Goal: Task Accomplishment & Management: Complete application form

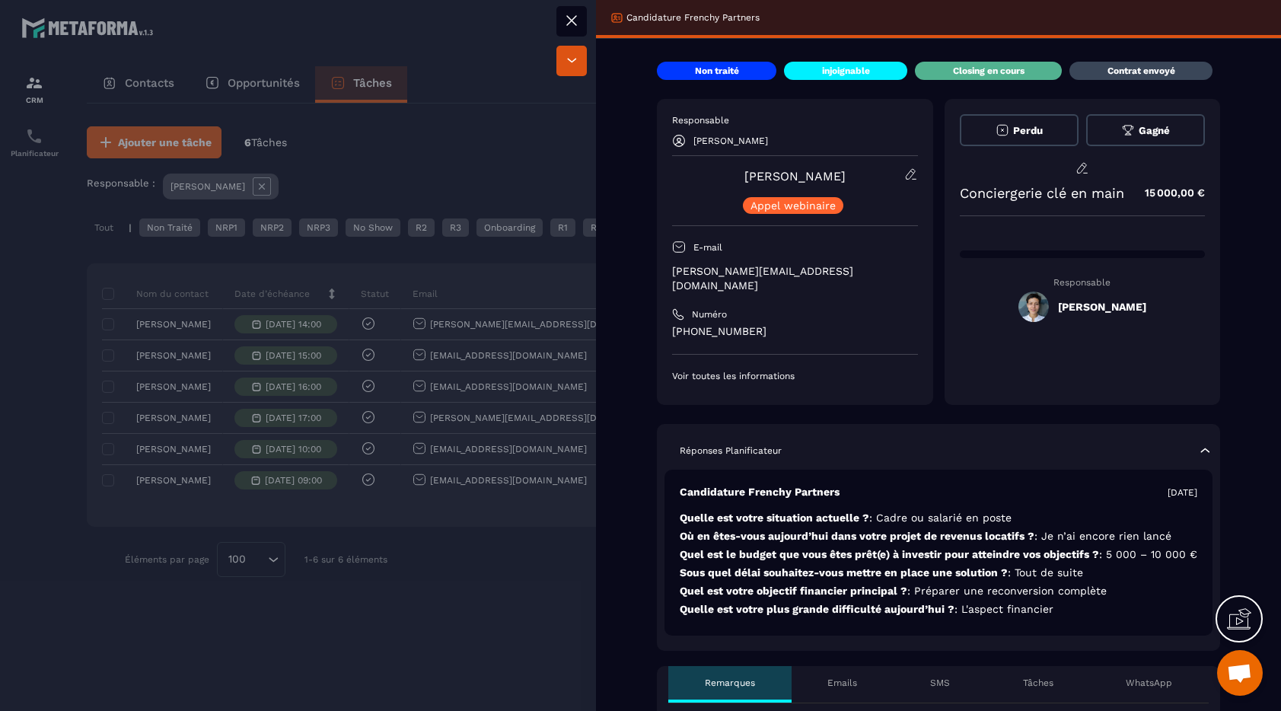
scroll to position [549, 0]
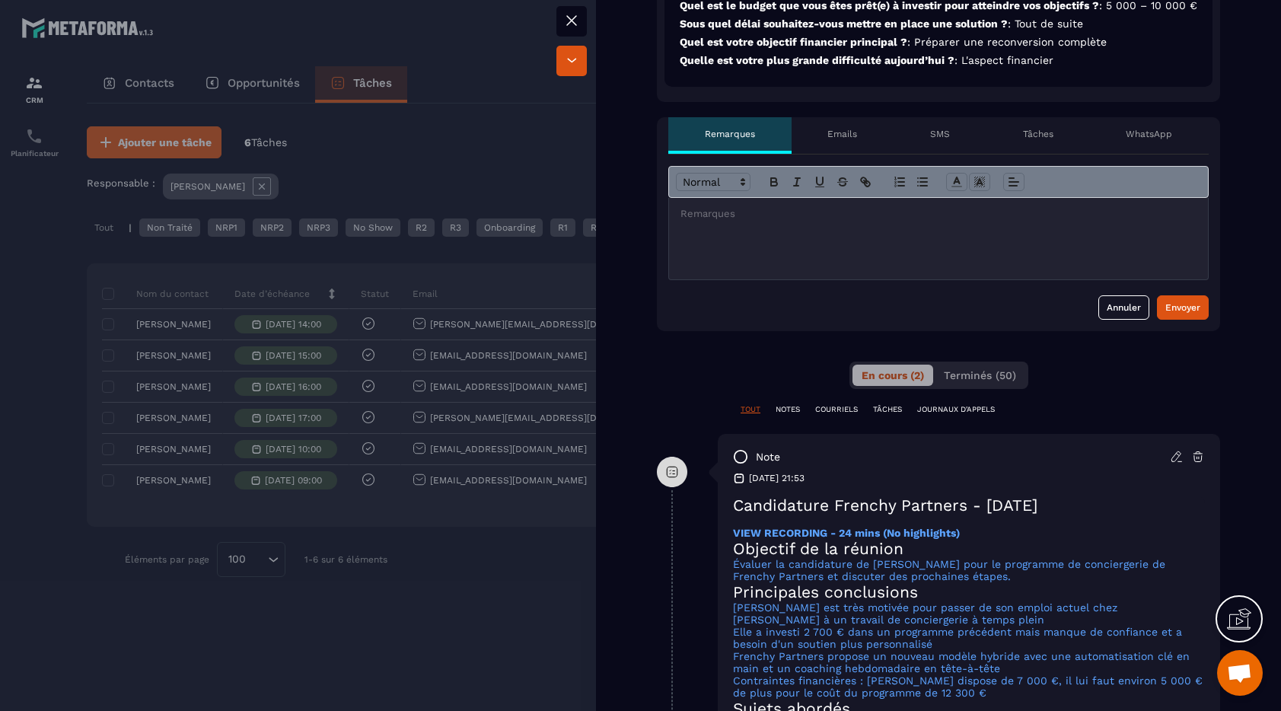
click at [829, 198] on div at bounding box center [938, 238] width 539 height 81
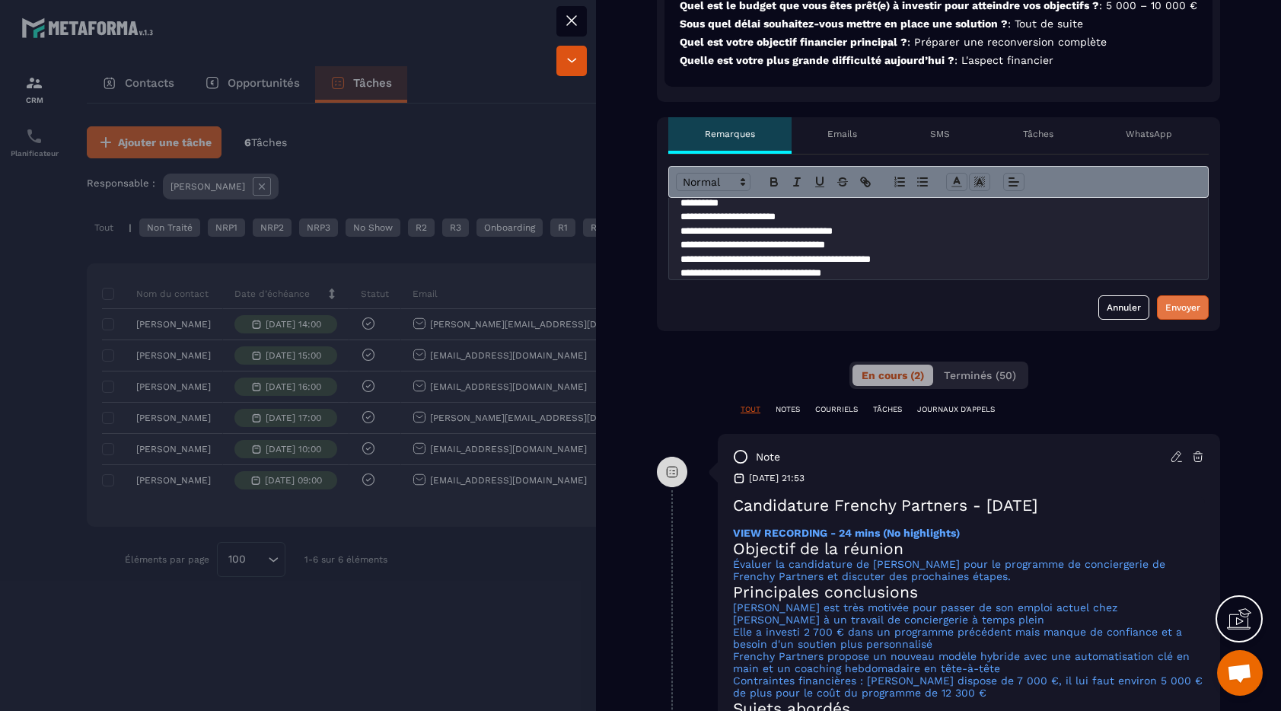
click at [1170, 301] on div "Envoyer" at bounding box center [1182, 307] width 35 height 15
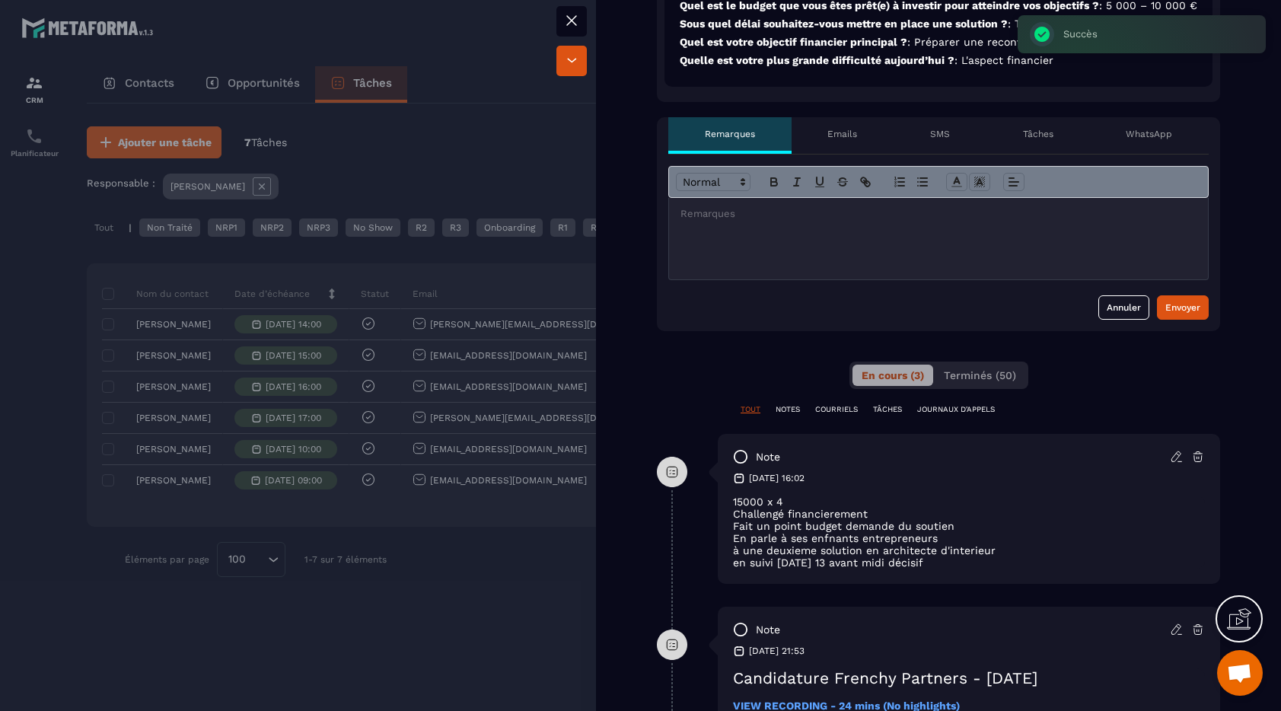
click at [521, 570] on div at bounding box center [640, 355] width 1281 height 711
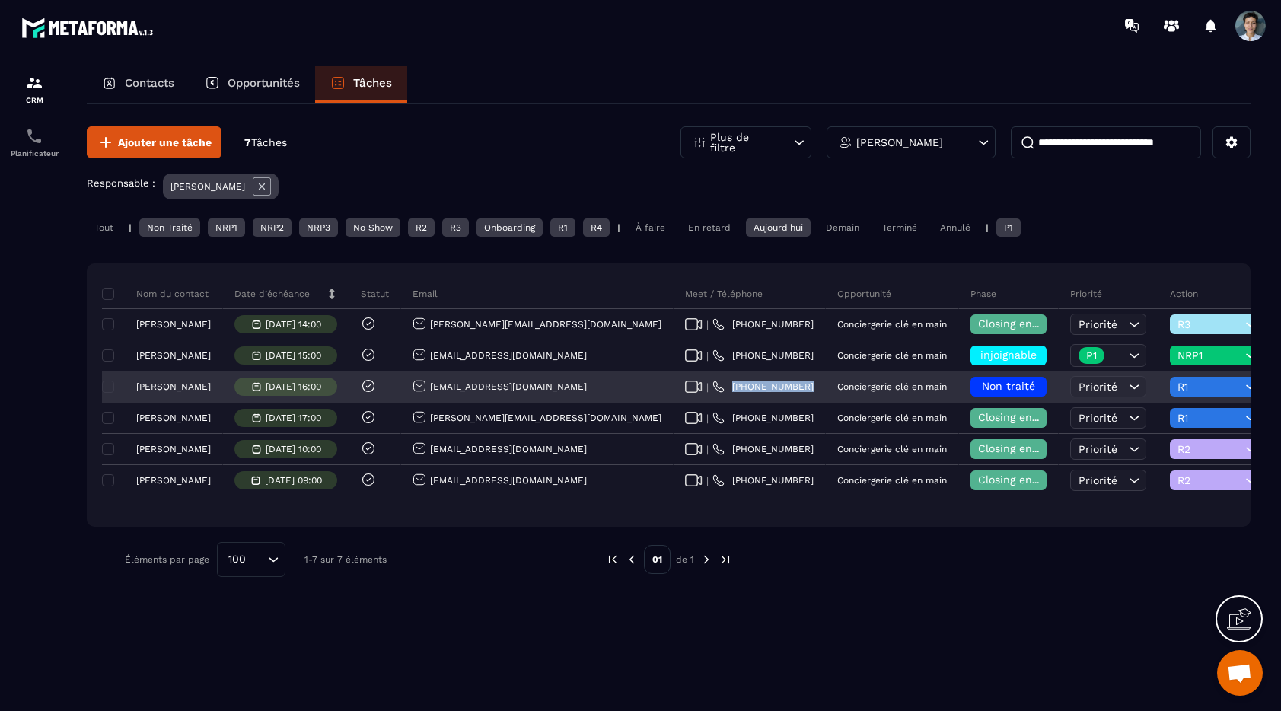
drag, startPoint x: 735, startPoint y: 387, endPoint x: 645, endPoint y: 385, distance: 89.8
click at [674, 385] on div "| [PHONE_NUMBER]" at bounding box center [750, 387] width 152 height 30
copy p "[PHONE_NUMBER]"
click at [180, 387] on p "[PERSON_NAME]" at bounding box center [173, 386] width 75 height 11
